Goal: Find specific page/section: Find specific page/section

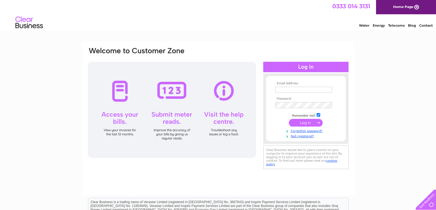
type input "keithwright375@gmail.com"
click at [299, 123] on input "submit" at bounding box center [306, 123] width 34 height 8
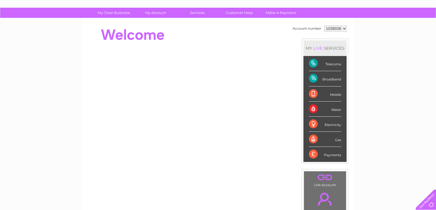
scroll to position [27, 0]
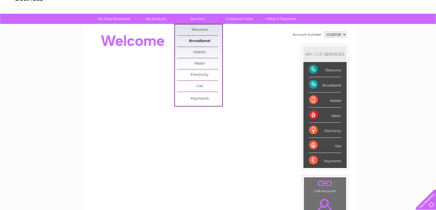
click at [194, 40] on link "Broadband" at bounding box center [199, 41] width 45 height 11
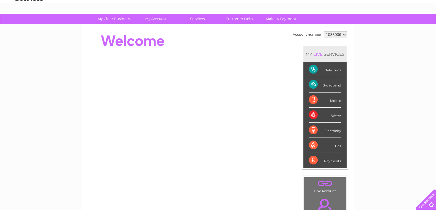
click at [331, 84] on div "Broadband" at bounding box center [325, 84] width 32 height 15
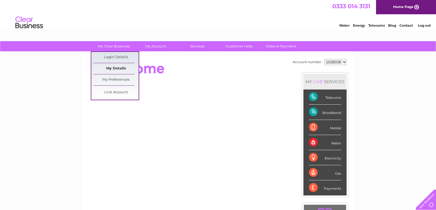
click at [120, 67] on link "My Details" at bounding box center [115, 68] width 45 height 11
